Goal: Find specific page/section: Find specific page/section

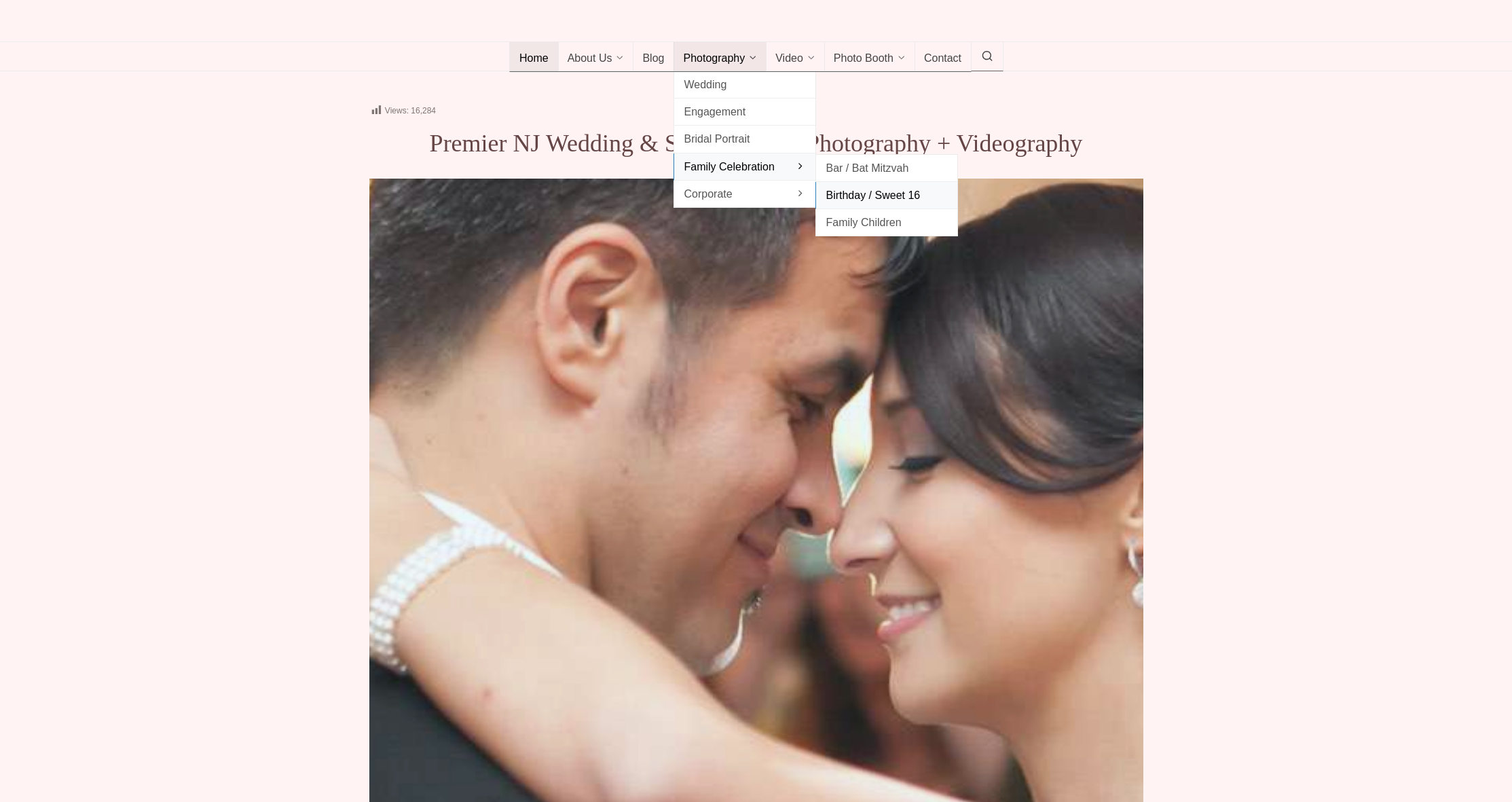
click at [900, 204] on span "Birthday / Sweet 16" at bounding box center [886, 195] width 122 height 19
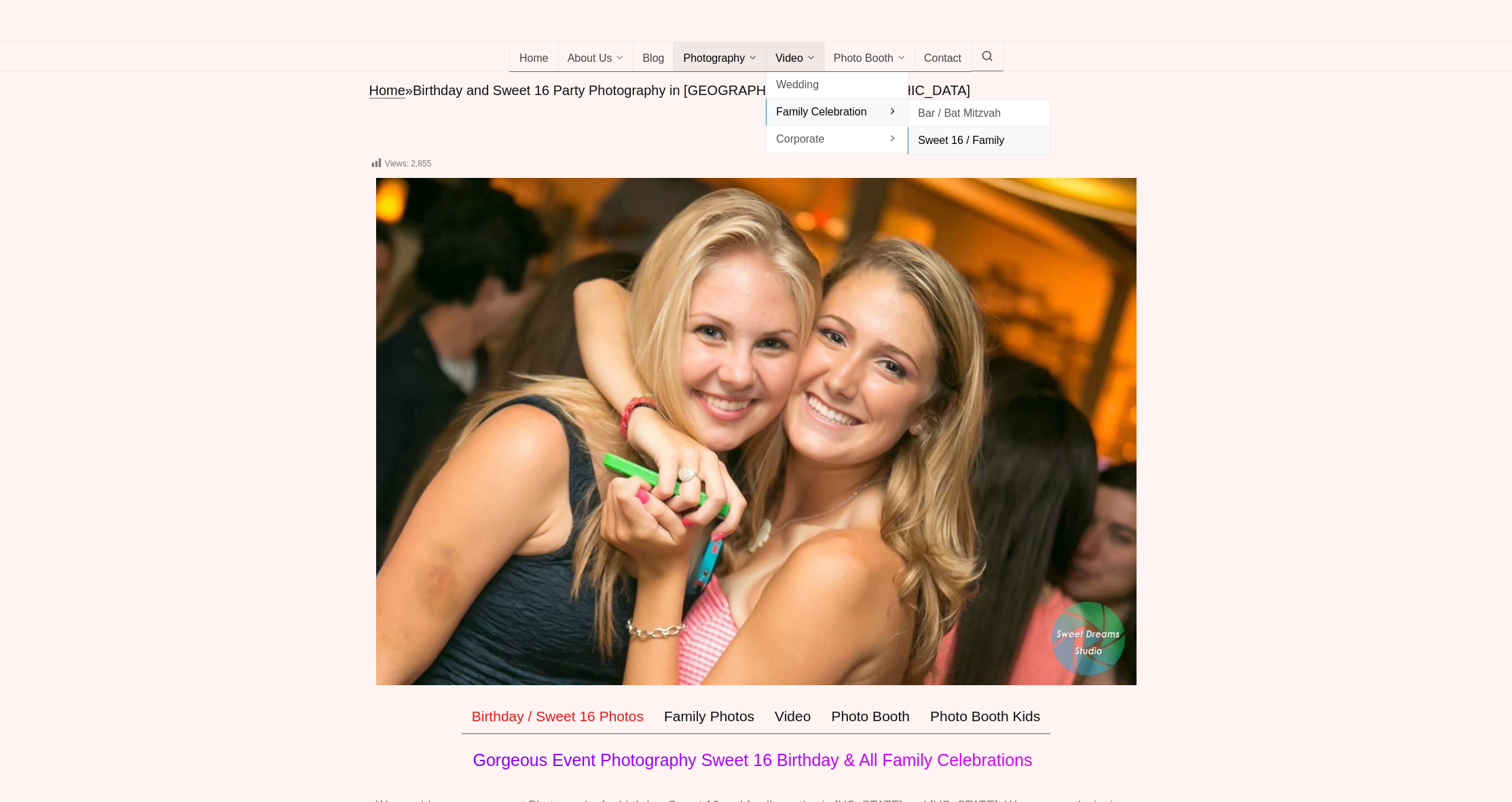
click at [957, 149] on span "Sweet 16 / Family" at bounding box center [979, 140] width 122 height 19
